Goal: Task Accomplishment & Management: Manage account settings

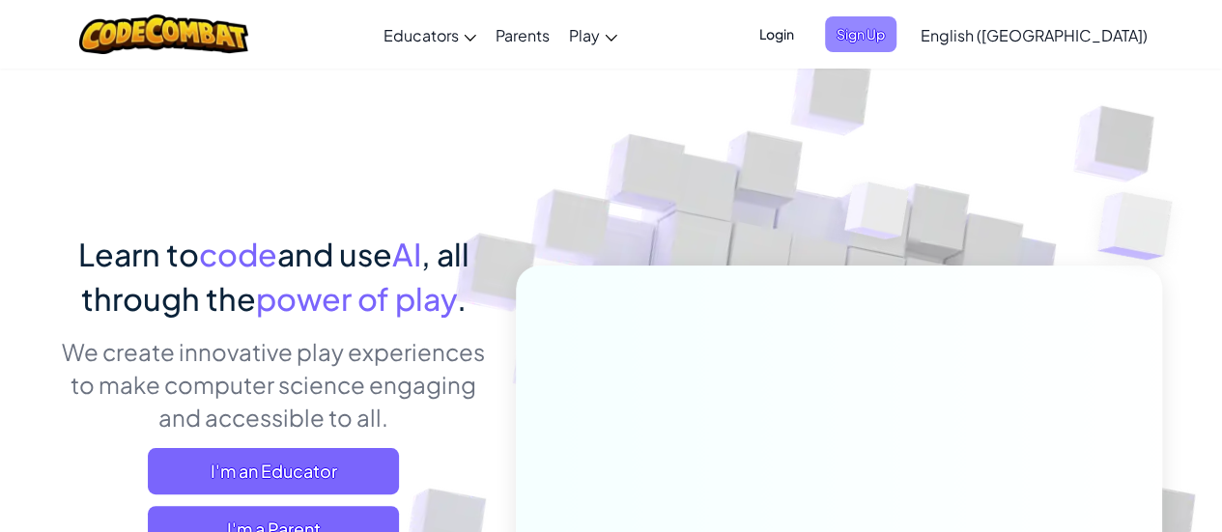
click at [896, 43] on span "Sign Up" at bounding box center [860, 34] width 71 height 36
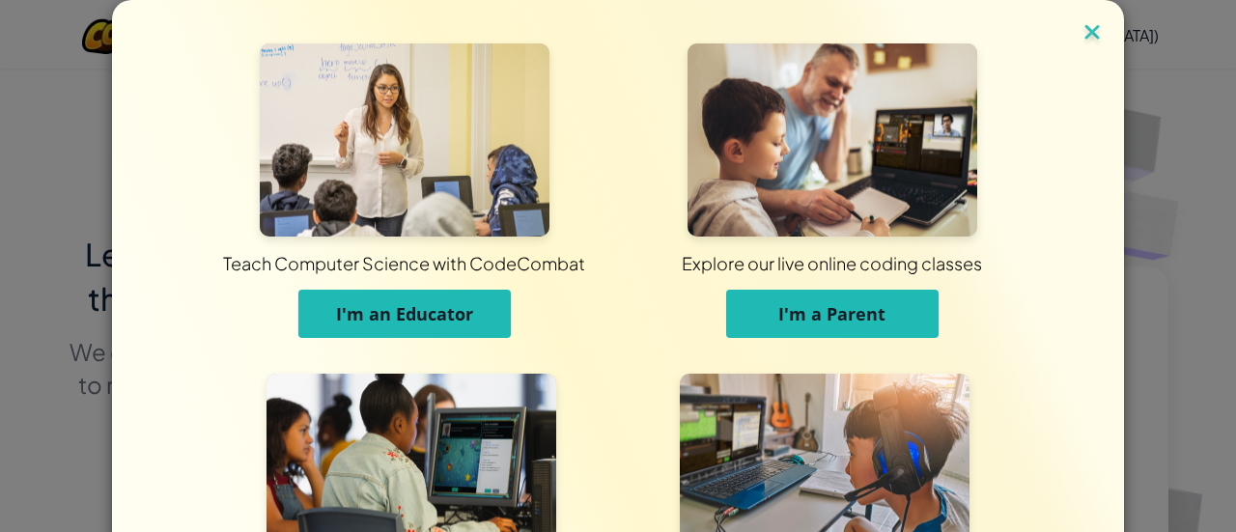
click at [1091, 34] on img at bounding box center [1092, 33] width 25 height 29
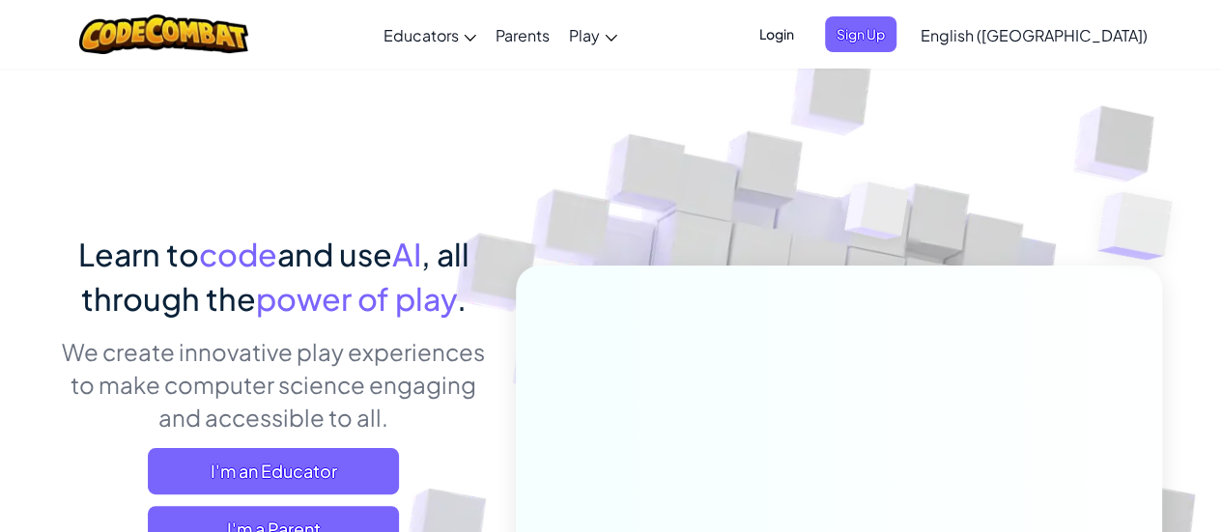
click at [806, 49] on span "Login" at bounding box center [777, 34] width 58 height 36
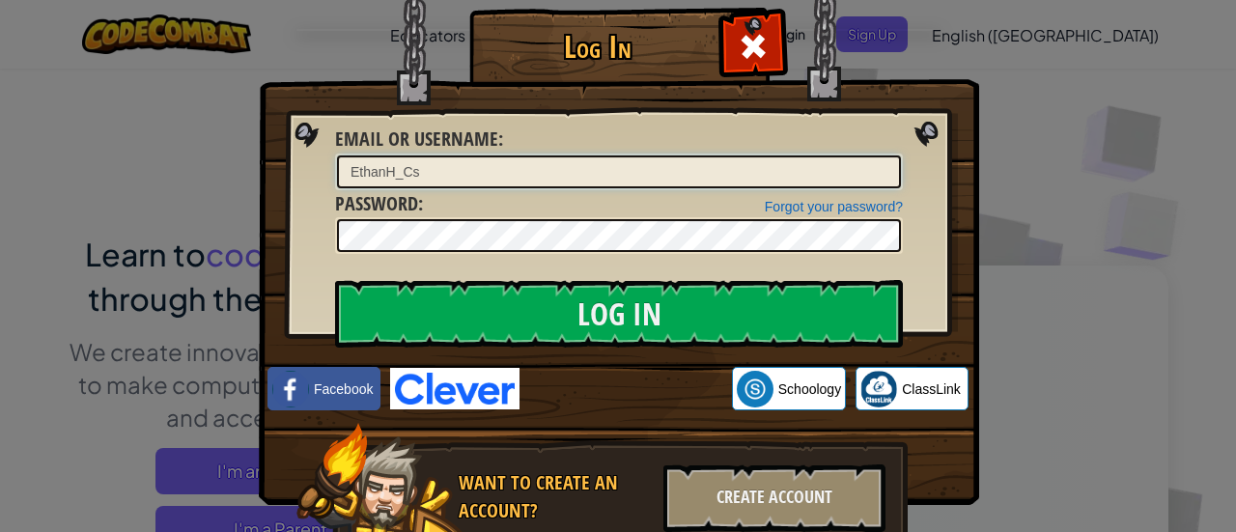
type input "EthanH_Cs"
click at [585, 215] on div "Forgot your password? Password :" at bounding box center [619, 222] width 568 height 65
click at [335, 280] on input "Log In" at bounding box center [619, 314] width 568 height 68
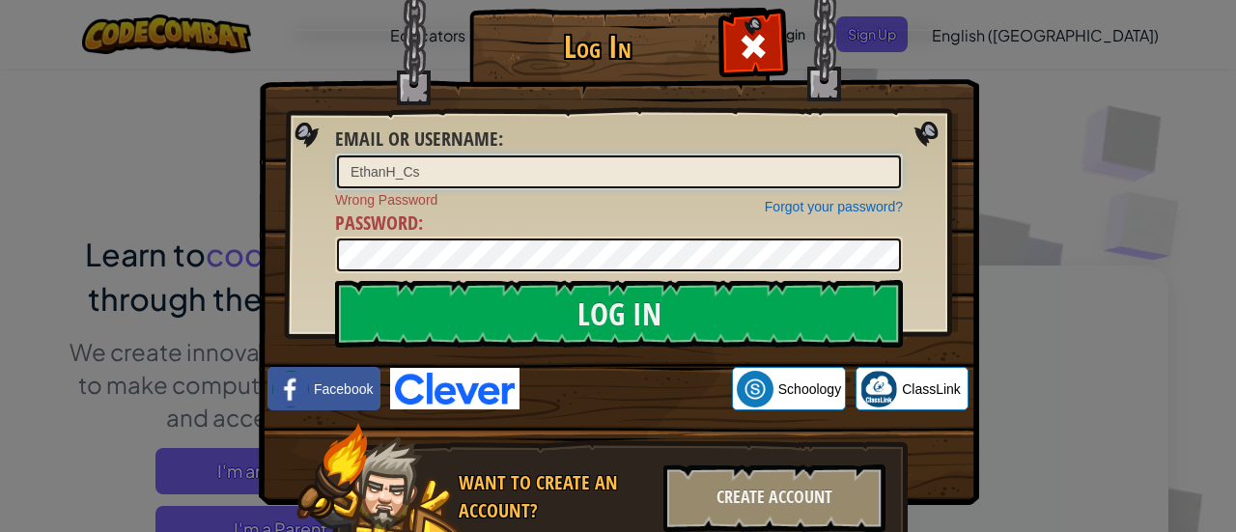
click at [499, 173] on input "EthanH_Cs" at bounding box center [619, 172] width 564 height 33
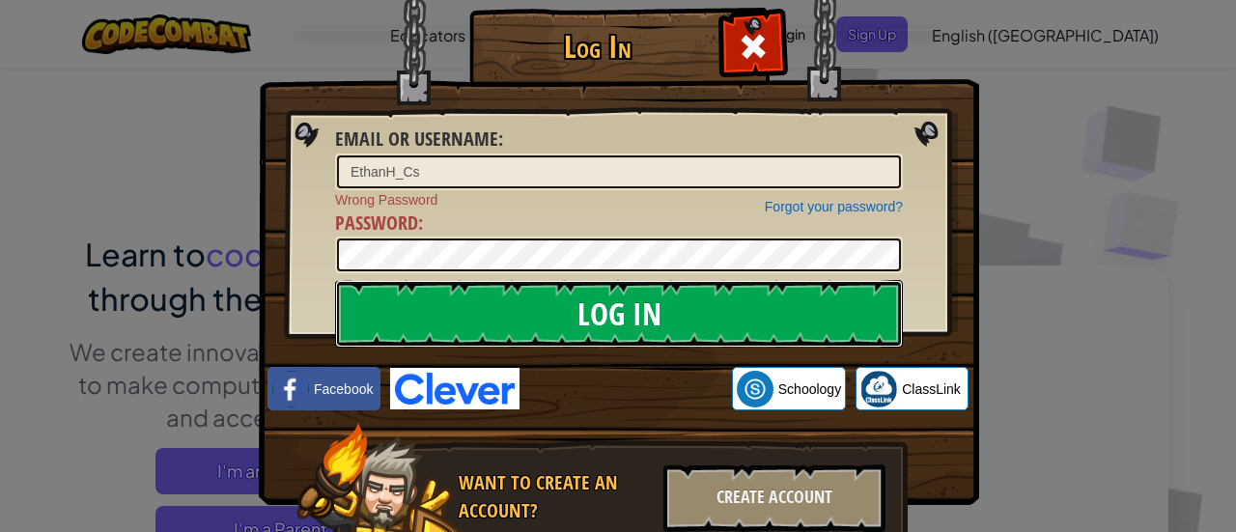
click at [464, 310] on input "Log In" at bounding box center [619, 314] width 568 height 68
click at [550, 304] on input "Log In" at bounding box center [619, 314] width 568 height 68
